Goal: Navigation & Orientation: Find specific page/section

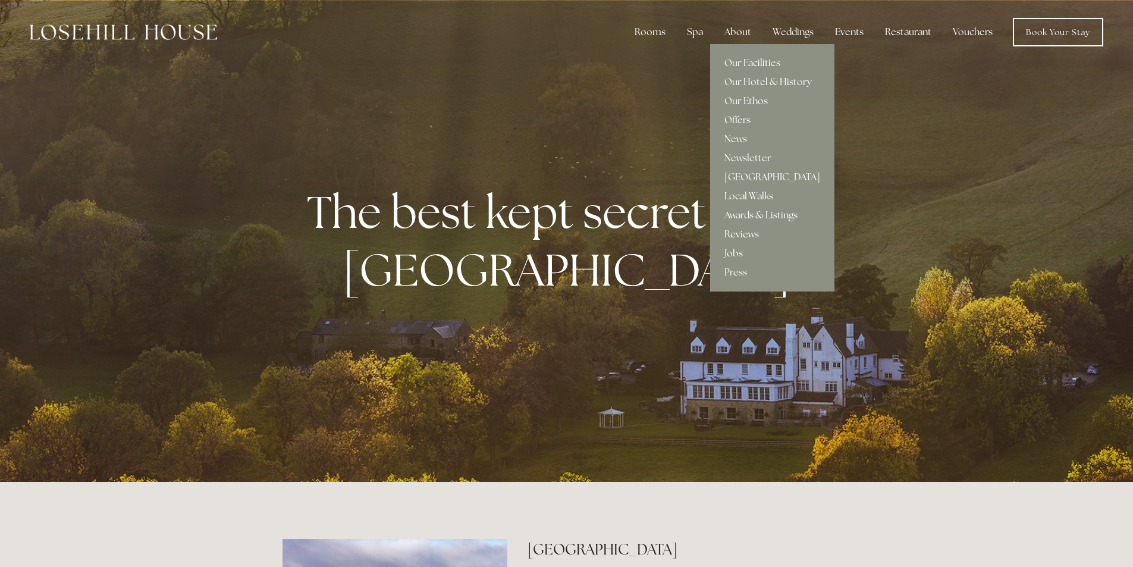
click at [741, 37] on div "About" at bounding box center [738, 32] width 46 height 24
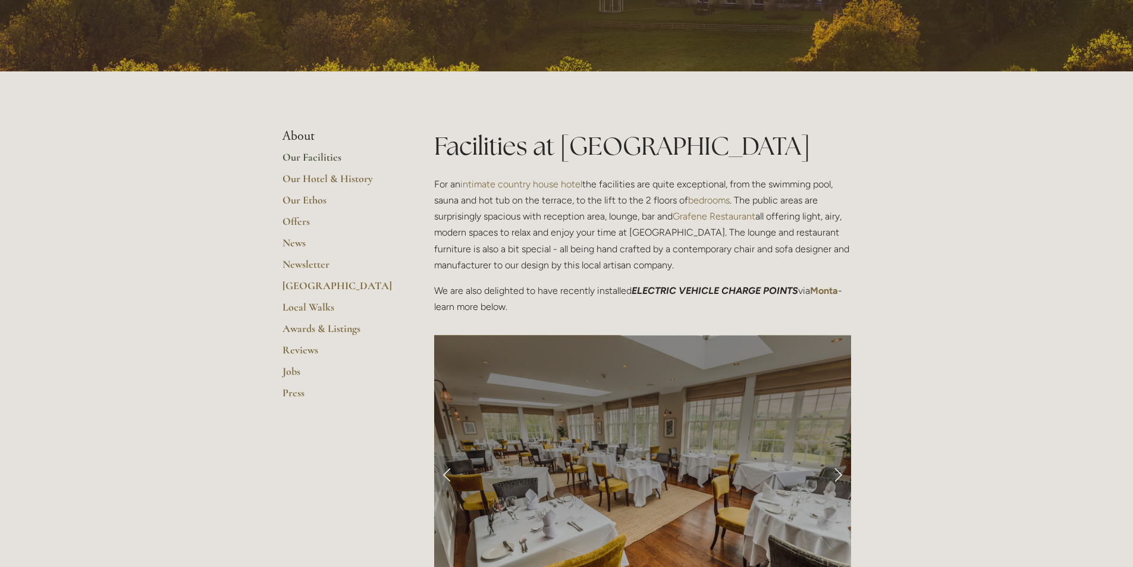
scroll to position [178, 0]
click at [287, 158] on link "Our Facilities" at bounding box center [339, 160] width 114 height 21
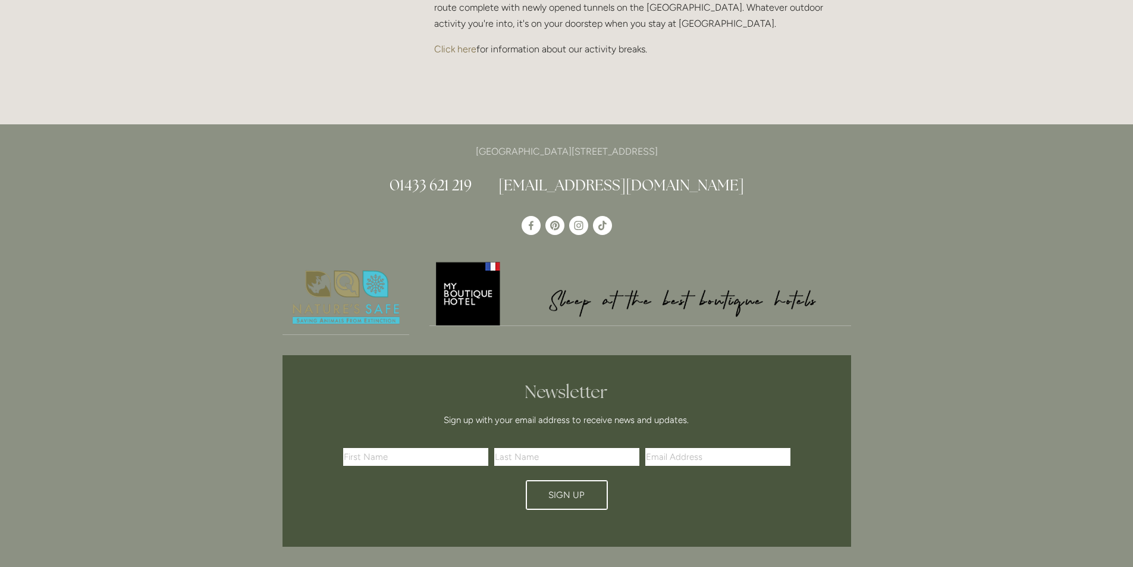
scroll to position [2735, 0]
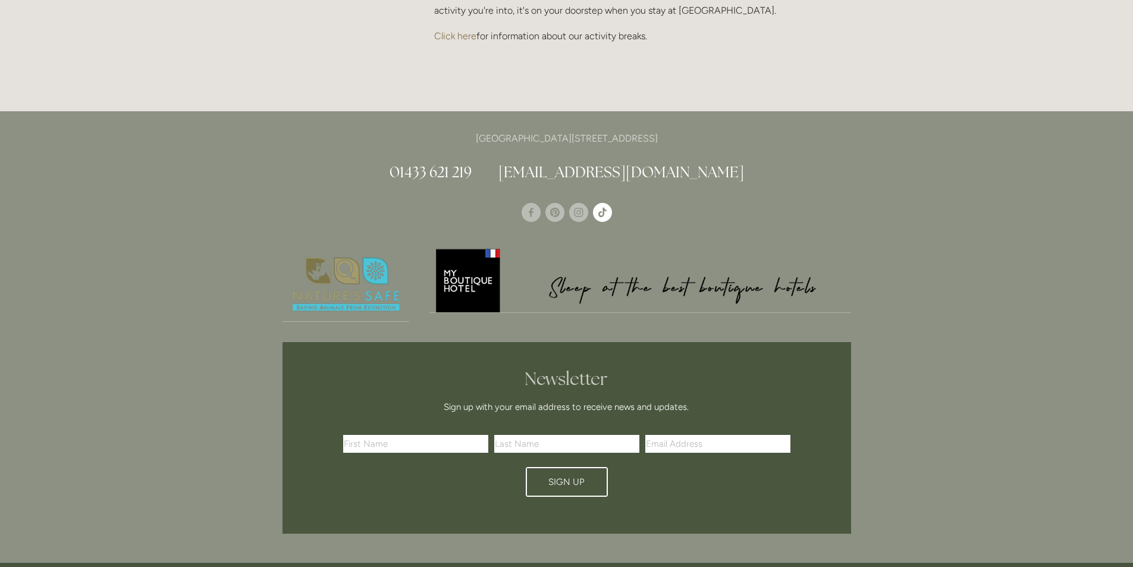
click at [602, 207] on use "TikTok" at bounding box center [602, 211] width 8 height 9
click at [570, 203] on use "Instagram" at bounding box center [578, 212] width 19 height 19
